Goal: Task Accomplishment & Management: Manage account settings

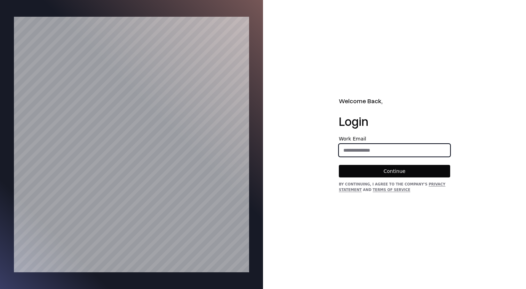
type input "**********"
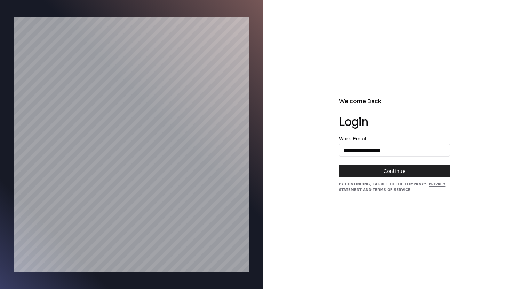
click at [388, 173] on button "Continue" at bounding box center [394, 171] width 111 height 13
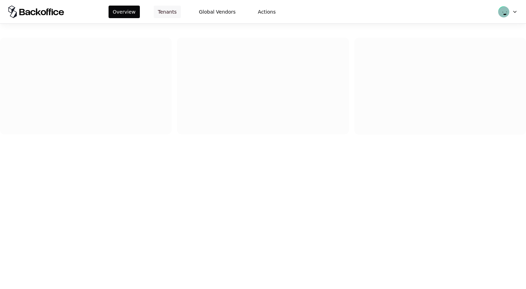
click at [170, 13] on button "Tenants" at bounding box center [167, 12] width 27 height 13
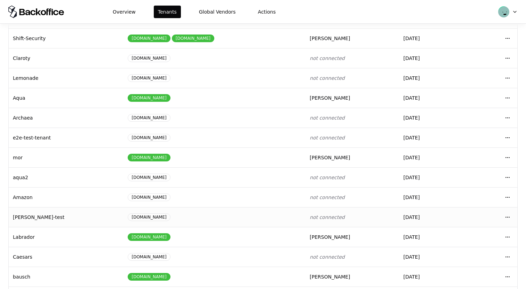
scroll to position [74, 0]
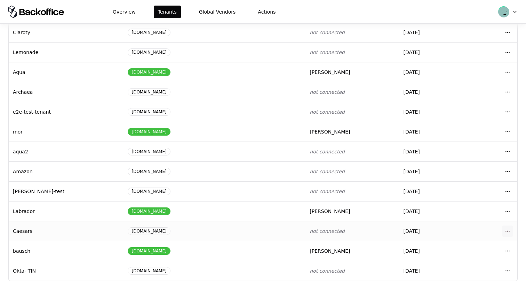
click at [508, 234] on html "Overview Tenants Global Vendors Actions Tenants Add Tenant Tenant name Domain A…" at bounding box center [263, 144] width 526 height 289
click at [454, 201] on div "Login to tenant" at bounding box center [477, 201] width 79 height 14
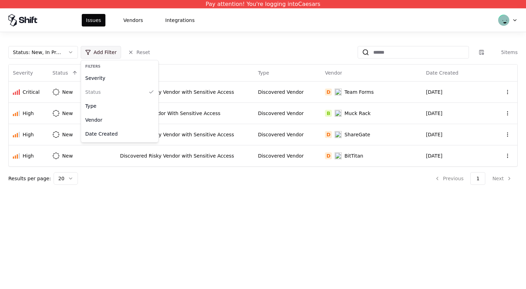
click at [105, 49] on html "Pay attention! You're logging into Caesars Issues Vendors Integrations Status :…" at bounding box center [263, 144] width 526 height 289
click at [105, 117] on div "Vendor" at bounding box center [120, 120] width 74 height 14
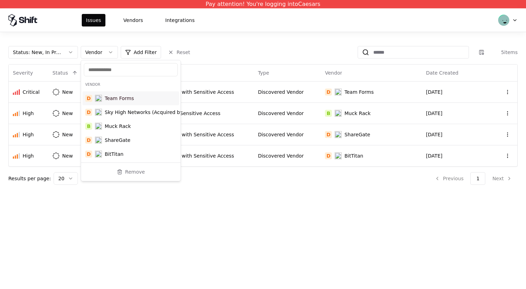
click at [157, 36] on html "Pay attention! You're logging into Caesars Issues Vendors Integrations Status :…" at bounding box center [263, 144] width 526 height 289
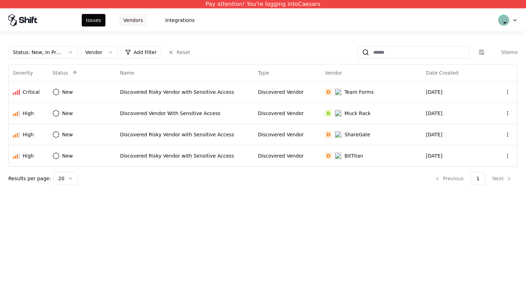
click at [135, 15] on button "Vendors" at bounding box center [133, 20] width 28 height 13
